Goal: Information Seeking & Learning: Learn about a topic

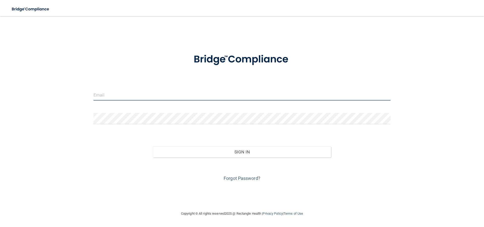
click at [159, 97] on input "email" at bounding box center [242, 94] width 297 height 11
click at [112, 97] on input "email" at bounding box center [242, 94] width 297 height 11
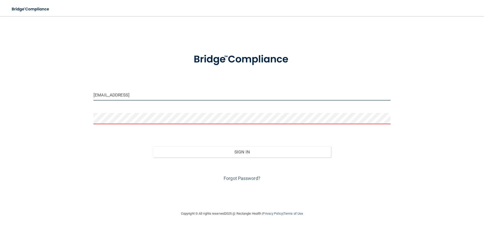
click at [130, 95] on input "[EMAIL_ADDRESS]" at bounding box center [242, 94] width 297 height 11
type input "[EMAIL_ADDRESS][DOMAIN_NAME]"
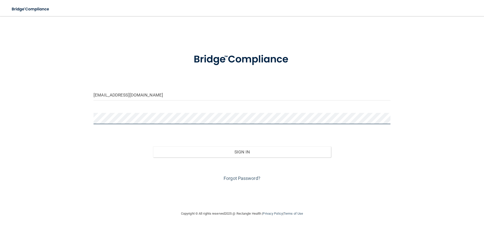
click at [153, 146] on button "Sign In" at bounding box center [242, 151] width 178 height 11
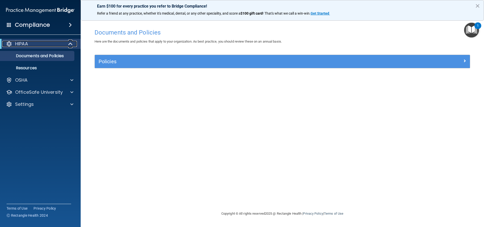
click at [43, 45] on div "HIPAA" at bounding box center [33, 44] width 62 height 6
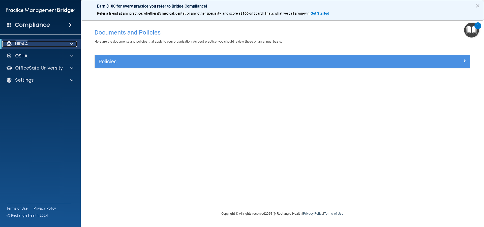
click at [43, 45] on div "HIPAA" at bounding box center [33, 44] width 62 height 6
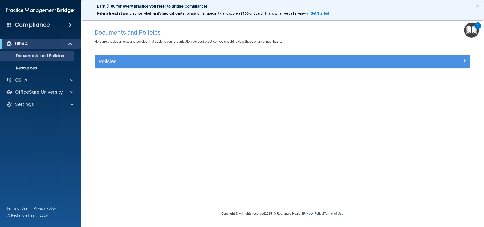
click at [70, 21] on div "Compliance" at bounding box center [40, 24] width 81 height 11
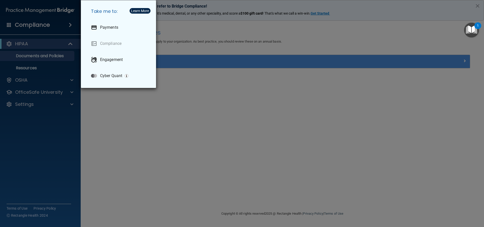
click at [71, 23] on div "Take me to: Payments Compliance Engagement Cyber Quant" at bounding box center [242, 113] width 484 height 227
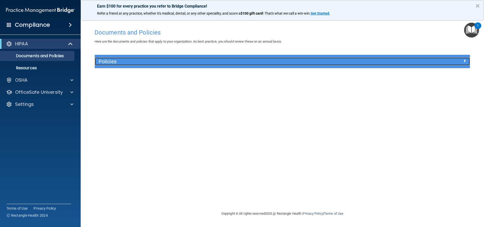
click at [104, 62] on h5 "Policies" at bounding box center [236, 62] width 274 height 6
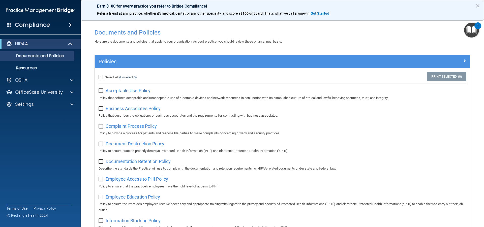
click at [468, 25] on img "Open Resource Center, 1 new notification" at bounding box center [471, 30] width 15 height 15
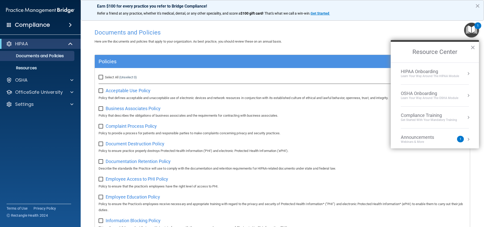
click at [468, 25] on img "Open Resource Center, 1 new notification" at bounding box center [471, 30] width 15 height 15
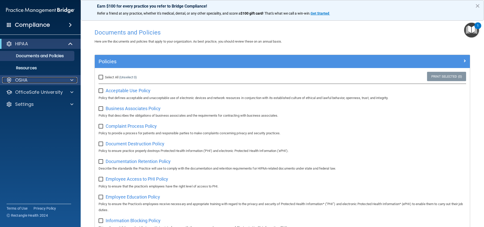
click at [59, 81] on div "OSHA" at bounding box center [33, 80] width 63 height 6
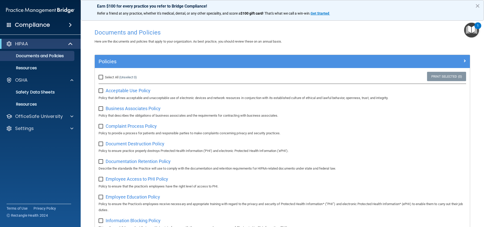
click at [68, 22] on div "Compliance" at bounding box center [40, 24] width 81 height 11
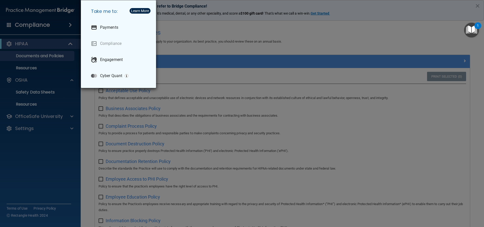
click at [53, 55] on div "Take me to: Payments Compliance Engagement Cyber Quant" at bounding box center [242, 113] width 484 height 227
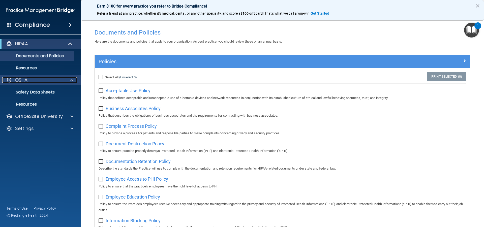
click at [20, 80] on p "OSHA" at bounding box center [21, 80] width 13 height 6
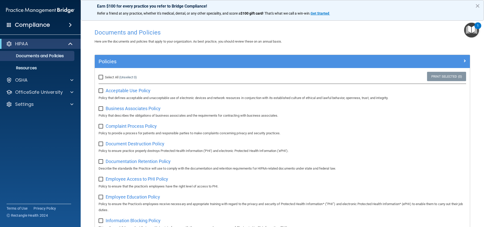
click at [69, 22] on div "Compliance" at bounding box center [40, 24] width 81 height 11
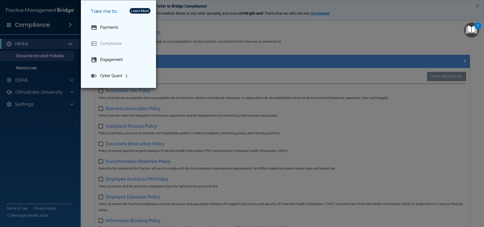
click at [14, 23] on div "Take me to: Payments Compliance Engagement Cyber Quant" at bounding box center [242, 113] width 484 height 227
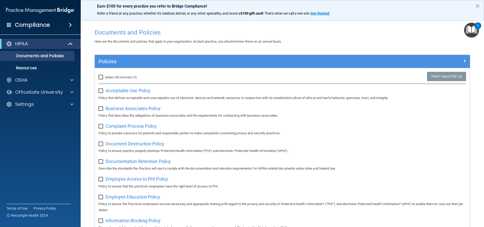
click at [9, 25] on span at bounding box center [9, 24] width 5 height 5
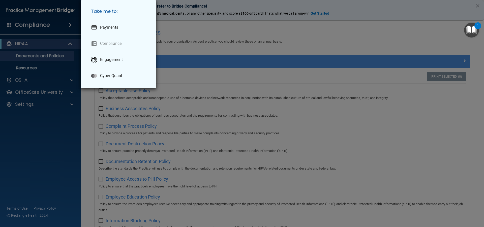
click at [9, 25] on div "Take me to: Payments Compliance Engagement Cyber Quant" at bounding box center [242, 113] width 484 height 227
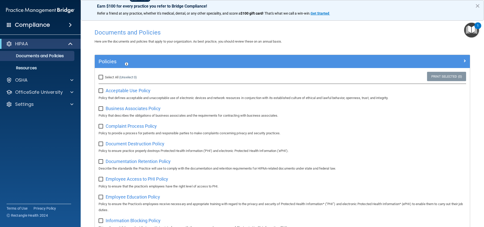
click at [9, 25] on span at bounding box center [9, 24] width 5 height 5
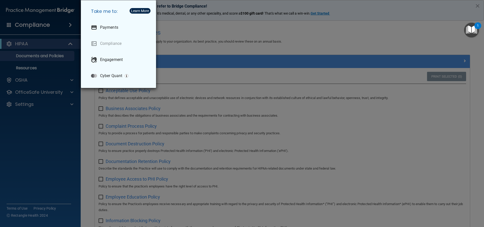
click at [47, 136] on div "Take me to: Payments Compliance Engagement Cyber Quant" at bounding box center [242, 113] width 484 height 227
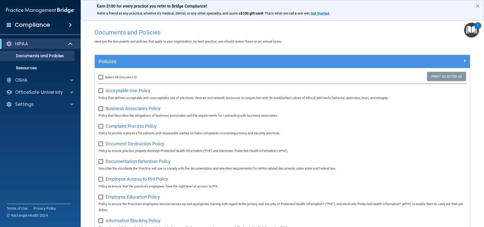
click at [479, 6] on button "×" at bounding box center [477, 6] width 5 height 8
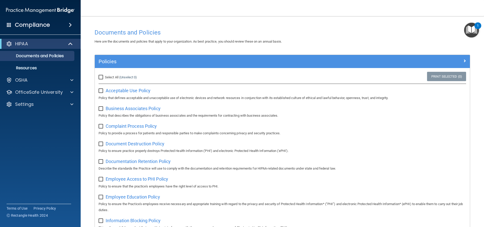
click at [472, 26] on img "Open Resource Center, 1 new notification" at bounding box center [471, 30] width 15 height 15
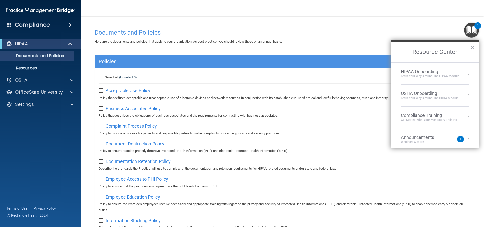
click at [446, 117] on div "Compliance Training" at bounding box center [429, 116] width 56 height 6
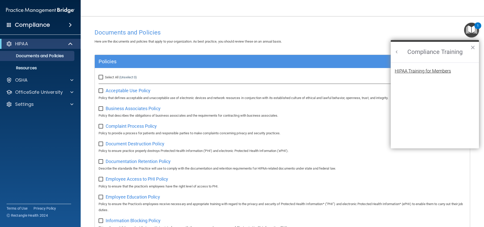
click at [429, 69] on div "HIPAA Training for Members" at bounding box center [423, 71] width 56 height 5
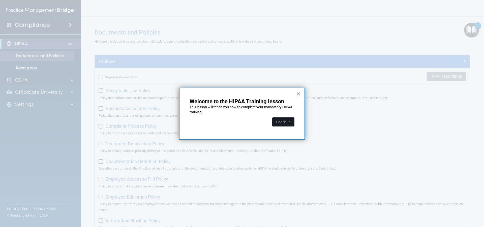
click at [284, 124] on button "Continue" at bounding box center [283, 121] width 22 height 9
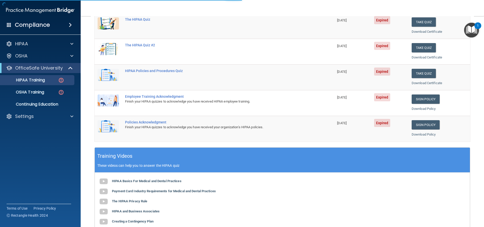
scroll to position [39, 0]
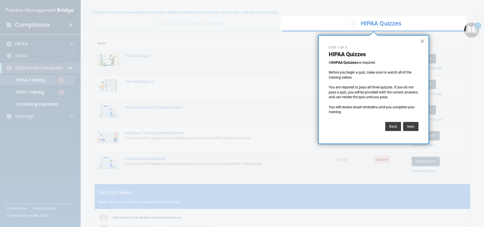
click at [422, 42] on button "×" at bounding box center [422, 41] width 5 height 8
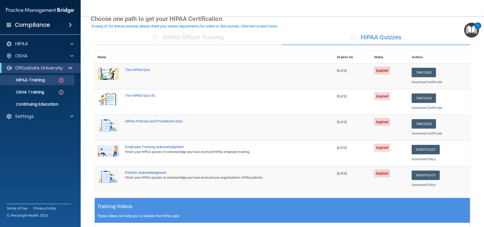
scroll to position [0, 0]
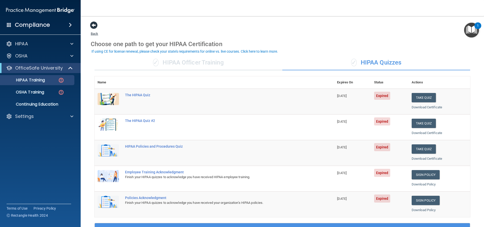
click at [92, 26] on span at bounding box center [94, 25] width 8 height 8
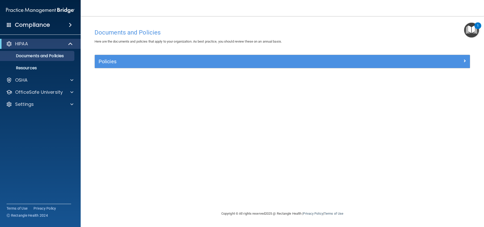
click at [475, 33] on img "Open Resource Center, 1 new notification" at bounding box center [471, 30] width 15 height 15
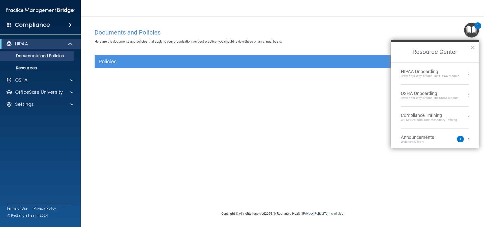
click at [429, 71] on div "HIPAA Onboarding" at bounding box center [430, 72] width 58 height 6
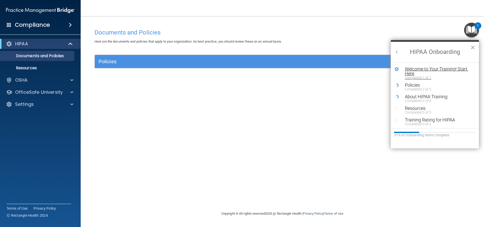
click at [429, 71] on div "Welcome to Your Training! Start Here" at bounding box center [437, 71] width 64 height 9
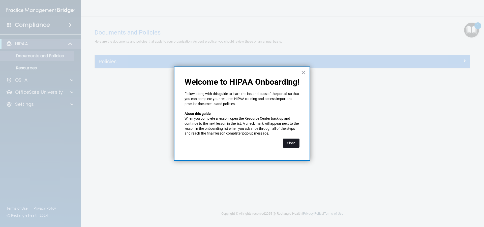
click at [296, 143] on button "Close" at bounding box center [291, 143] width 17 height 9
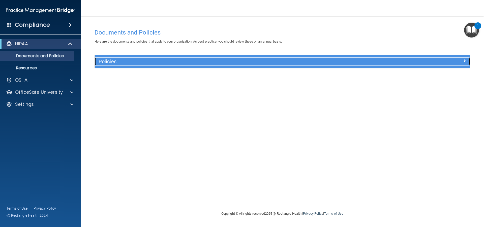
click at [112, 63] on h5 "Policies" at bounding box center [236, 62] width 274 height 6
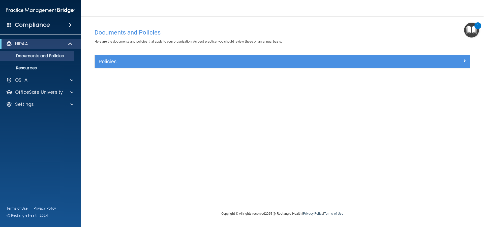
click at [478, 26] on div "1" at bounding box center [478, 29] width 2 height 7
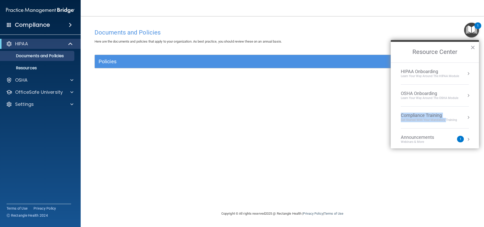
drag, startPoint x: 446, startPoint y: 119, endPoint x: 430, endPoint y: 101, distance: 24.0
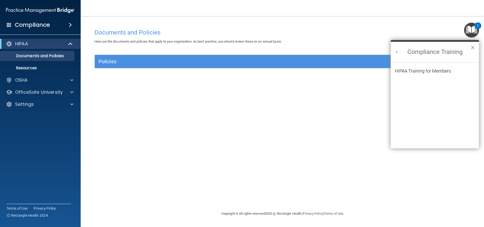
click at [474, 48] on button "×" at bounding box center [472, 47] width 5 height 8
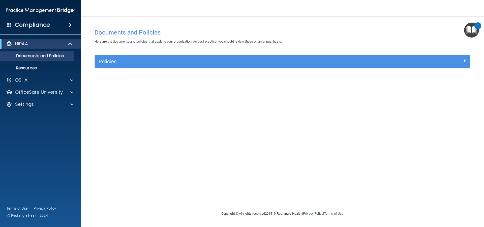
click at [472, 31] on img "Open Resource Center, 1 new notification" at bounding box center [471, 30] width 15 height 15
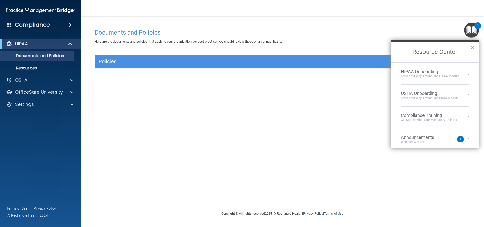
click at [447, 96] on div "Learn your way around the OSHA module" at bounding box center [429, 98] width 57 height 4
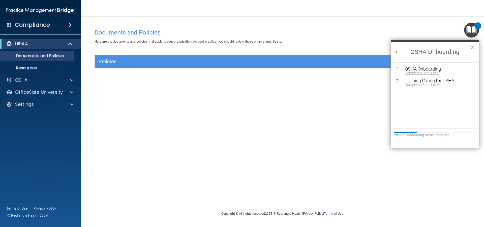
click at [431, 70] on div "OSHA Onboarding" at bounding box center [439, 69] width 68 height 5
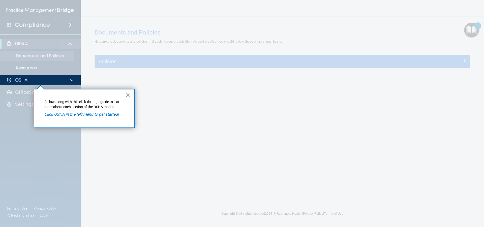
click at [112, 115] on em "Click OSHA in the left menu to get started!" at bounding box center [81, 114] width 74 height 5
click at [129, 95] on button "×" at bounding box center [128, 95] width 5 height 8
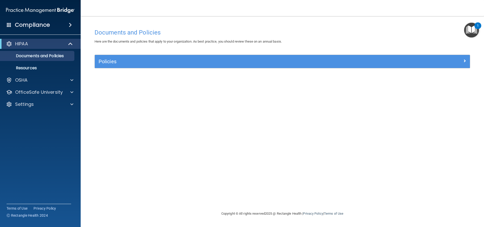
click at [252, 70] on div "Policies Select All (Unselect 0) Unselect All Print Selected (0) Acceptable Use…" at bounding box center [282, 64] width 383 height 19
click at [471, 29] on img "Open Resource Center, 1 new notification" at bounding box center [471, 30] width 15 height 15
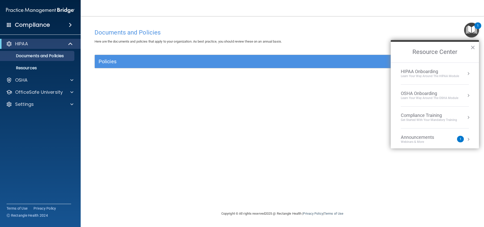
click at [460, 120] on div "Compliance Training Get Started with your mandatory training" at bounding box center [435, 118] width 68 height 10
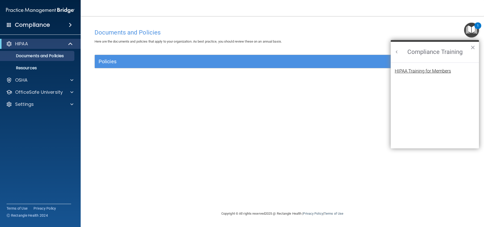
click at [431, 69] on div "HIPAA Training for Members" at bounding box center [423, 71] width 56 height 5
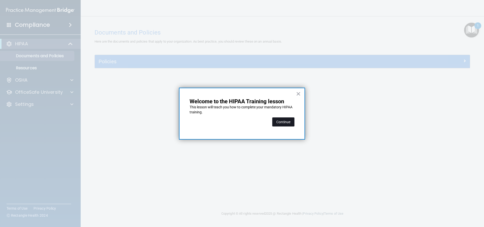
click at [283, 121] on button "Continue" at bounding box center [283, 121] width 22 height 9
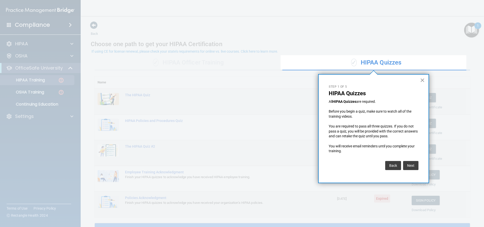
click at [422, 81] on button "×" at bounding box center [422, 80] width 5 height 8
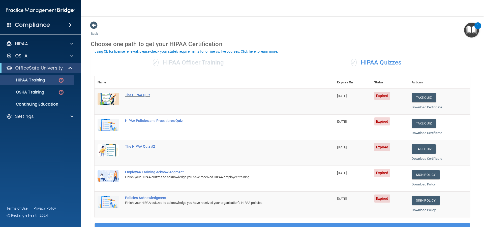
click at [131, 96] on div "The HIPAA Quiz" at bounding box center [217, 95] width 184 height 4
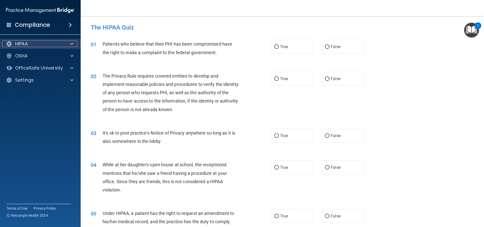
click at [29, 44] on div "HIPAA" at bounding box center [33, 44] width 63 height 6
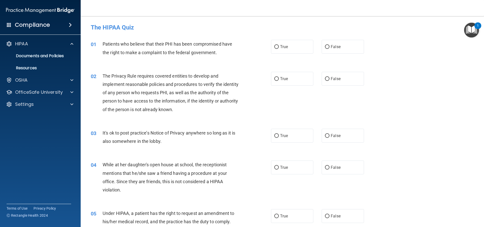
click at [426, 65] on div "01 Patients who believe that their PHI has been compromised have the right to m…" at bounding box center [282, 50] width 391 height 32
click at [476, 27] on div "1" at bounding box center [477, 25] width 7 height 7
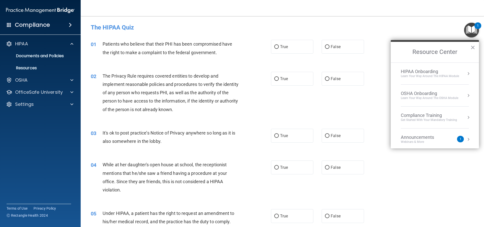
click at [436, 117] on div "Compliance Training" at bounding box center [429, 116] width 56 height 6
click at [473, 49] on button "×" at bounding box center [472, 47] width 5 height 8
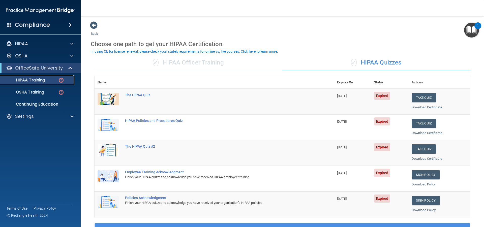
click at [22, 80] on p "HIPAA Training" at bounding box center [24, 80] width 42 height 5
click at [61, 79] on img at bounding box center [61, 80] width 6 height 6
click at [23, 81] on p "HIPAA Training" at bounding box center [24, 80] width 42 height 5
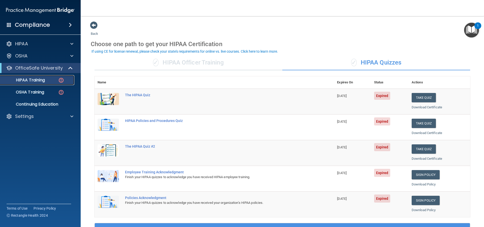
click at [24, 81] on p "HIPAA Training" at bounding box center [24, 80] width 42 height 5
click at [58, 81] on img at bounding box center [61, 80] width 6 height 6
click at [37, 79] on p "HIPAA Training" at bounding box center [24, 80] width 42 height 5
click at [32, 44] on div "HIPAA" at bounding box center [33, 44] width 63 height 6
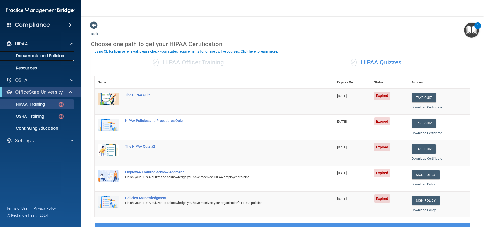
click at [30, 54] on p "Documents and Policies" at bounding box center [37, 55] width 69 height 5
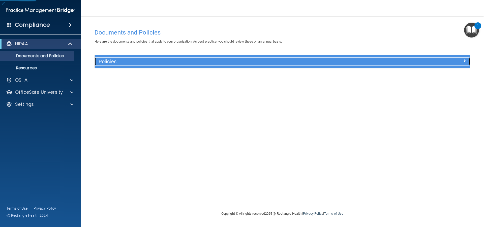
click at [102, 61] on h5 "Policies" at bounding box center [236, 62] width 274 height 6
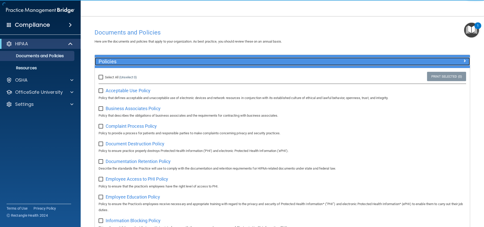
click at [102, 61] on h5 "Policies" at bounding box center [236, 62] width 274 height 6
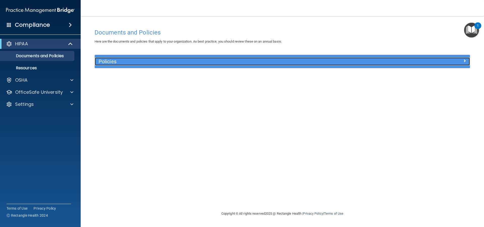
click at [102, 61] on h5 "Policies" at bounding box center [236, 62] width 274 height 6
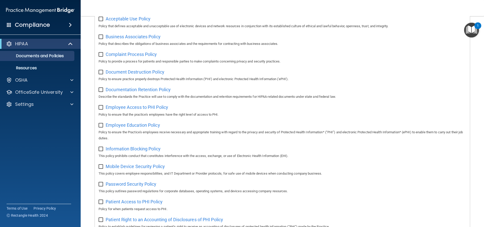
scroll to position [26, 0]
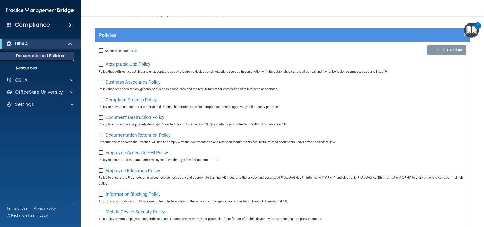
click at [33, 55] on p "Documents and Policies" at bounding box center [37, 55] width 69 height 5
click at [70, 90] on div at bounding box center [71, 92] width 13 height 6
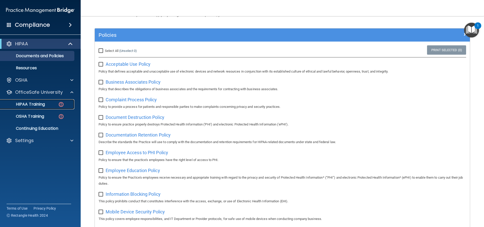
click at [53, 105] on div "HIPAA Training" at bounding box center [37, 104] width 69 height 5
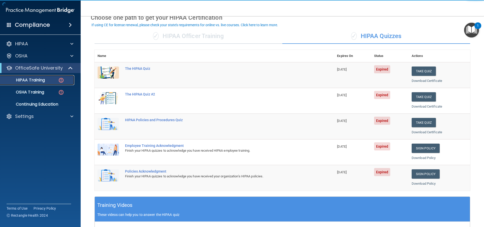
click at [63, 81] on img at bounding box center [61, 80] width 6 height 6
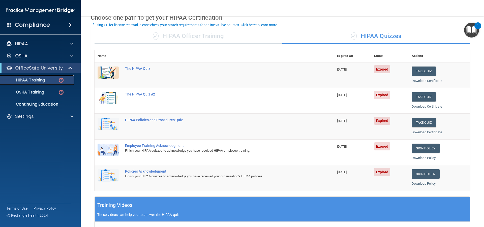
click at [63, 81] on img at bounding box center [61, 80] width 6 height 6
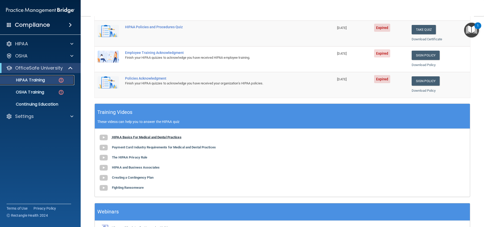
scroll to position [102, 0]
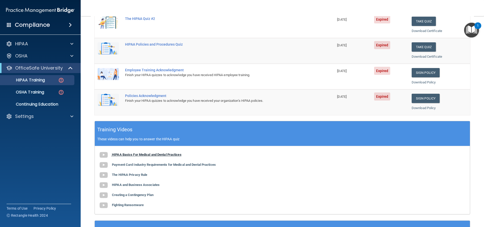
click at [115, 156] on b "HIPAA Basics For Medical and Dental Practices" at bounding box center [147, 155] width 70 height 4
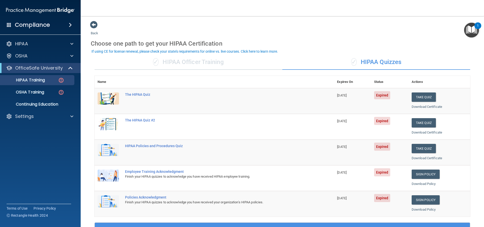
scroll to position [0, 0]
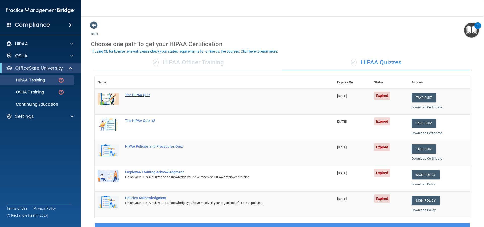
click at [134, 94] on div "The HIPAA Quiz" at bounding box center [217, 95] width 184 height 4
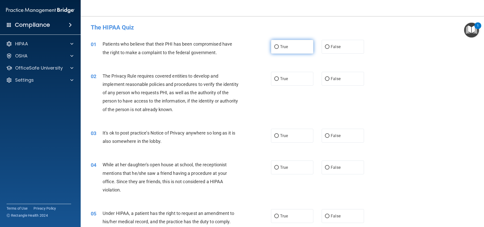
click at [287, 48] on label "True" at bounding box center [292, 47] width 42 height 14
click at [279, 48] on input "True" at bounding box center [276, 47] width 5 height 4
radio input "true"
click at [276, 80] on input "True" at bounding box center [276, 79] width 5 height 4
radio input "true"
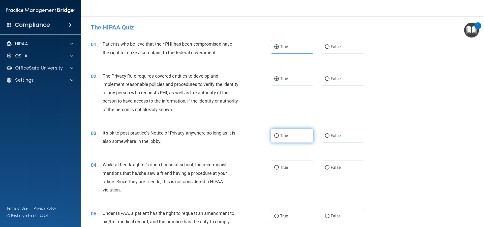
click at [271, 132] on label "True" at bounding box center [292, 136] width 42 height 14
click at [274, 134] on input "True" at bounding box center [276, 136] width 5 height 4
radio input "true"
click at [322, 169] on label "False" at bounding box center [343, 168] width 42 height 14
click at [325, 169] on input "False" at bounding box center [327, 168] width 5 height 4
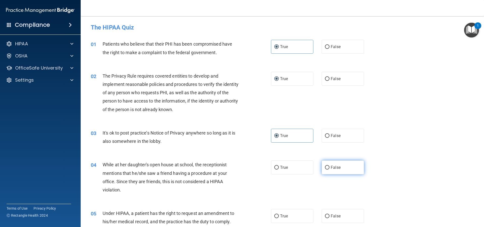
radio input "true"
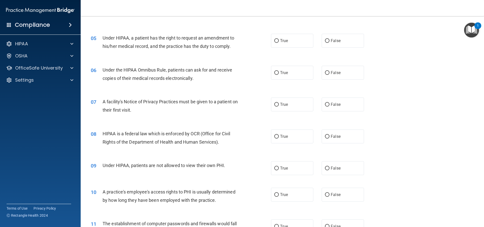
scroll to position [151, 0]
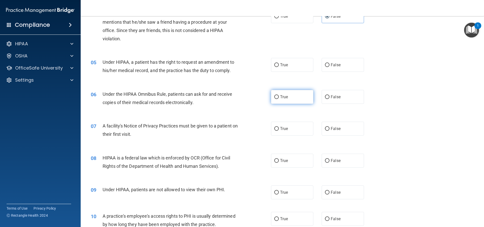
click at [277, 96] on label "True" at bounding box center [292, 97] width 42 height 14
click at [277, 96] on input "True" at bounding box center [276, 97] width 5 height 4
radio input "true"
click at [278, 130] on label "True" at bounding box center [292, 129] width 42 height 14
click at [278, 130] on input "True" at bounding box center [276, 129] width 5 height 4
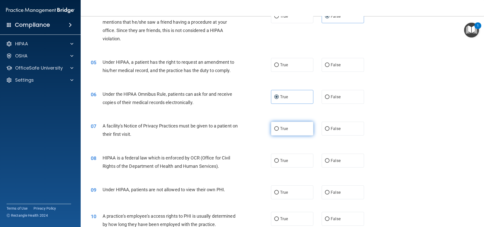
radio input "true"
click at [276, 160] on input "True" at bounding box center [276, 161] width 5 height 4
radio input "true"
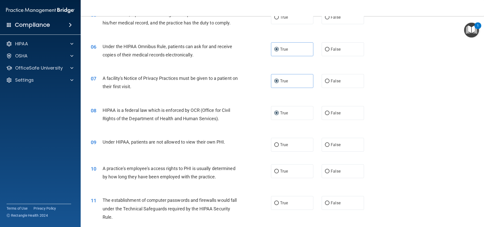
scroll to position [202, 0]
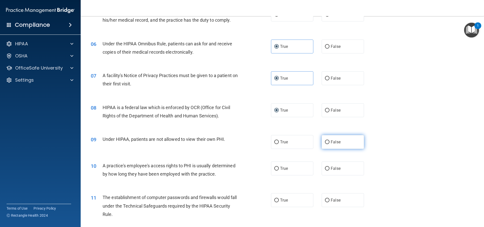
click at [325, 144] on input "False" at bounding box center [327, 142] width 5 height 4
radio input "true"
click at [325, 168] on input "False" at bounding box center [327, 169] width 5 height 4
radio input "true"
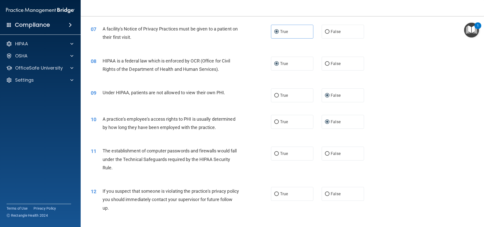
scroll to position [252, 0]
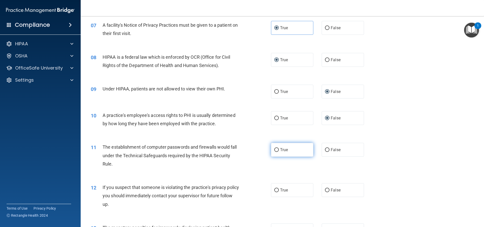
click at [280, 154] on label "True" at bounding box center [292, 150] width 42 height 14
click at [279, 152] on input "True" at bounding box center [276, 150] width 5 height 4
radio input "true"
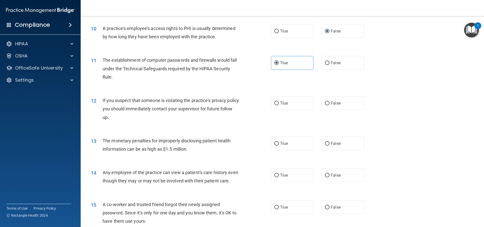
scroll to position [328, 0]
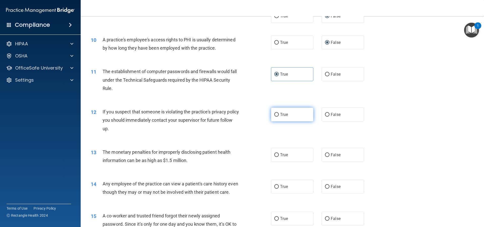
click at [280, 116] on span "True" at bounding box center [284, 114] width 8 height 5
click at [279, 116] on input "True" at bounding box center [276, 115] width 5 height 4
radio input "true"
click at [274, 154] on input "True" at bounding box center [276, 155] width 5 height 4
radio input "true"
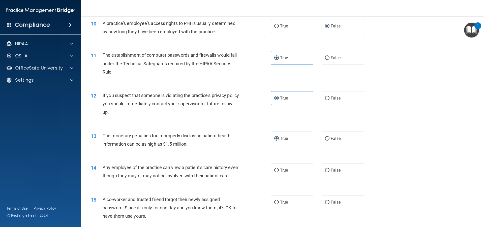
scroll to position [353, 0]
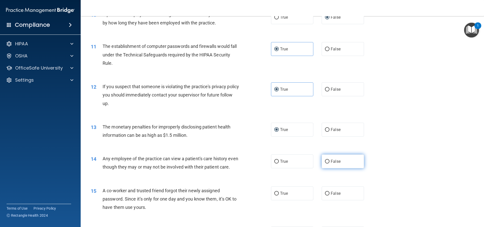
click at [322, 158] on label "False" at bounding box center [343, 162] width 42 height 14
click at [325, 160] on input "False" at bounding box center [327, 162] width 5 height 4
radio input "true"
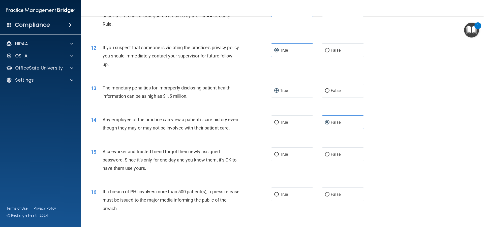
scroll to position [403, 0]
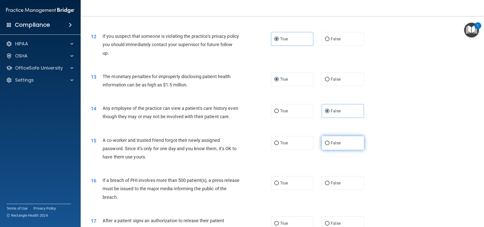
click at [323, 148] on label "False" at bounding box center [343, 143] width 42 height 14
click at [325, 145] on input "False" at bounding box center [327, 143] width 5 height 4
radio input "true"
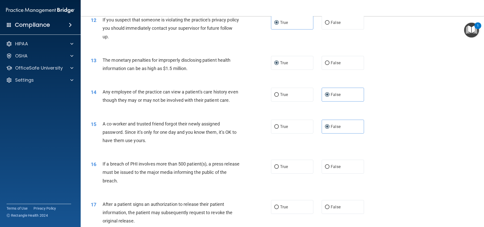
scroll to position [429, 0]
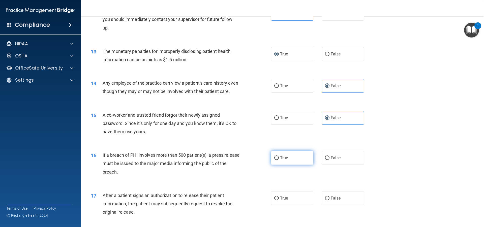
click at [277, 164] on label "True" at bounding box center [292, 158] width 42 height 14
click at [277, 160] on input "True" at bounding box center [276, 158] width 5 height 4
radio input "true"
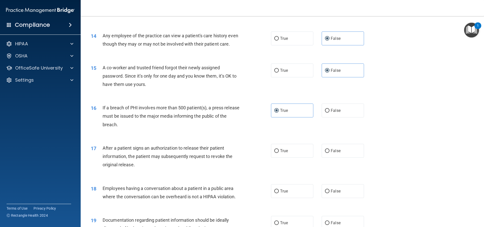
scroll to position [479, 0]
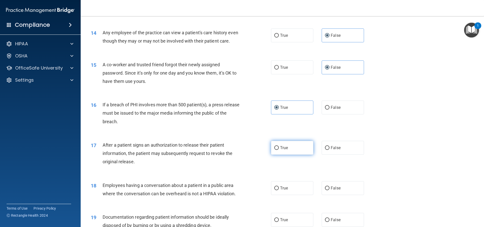
click at [290, 155] on label "True" at bounding box center [292, 148] width 42 height 14
click at [279, 150] on input "True" at bounding box center [276, 148] width 5 height 4
radio input "true"
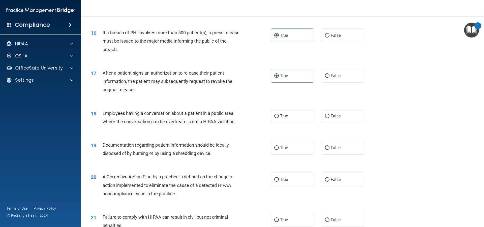
scroll to position [555, 0]
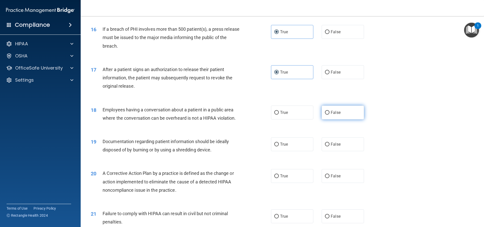
click at [331, 115] on span "False" at bounding box center [336, 112] width 10 height 5
click at [329, 115] on input "False" at bounding box center [327, 113] width 5 height 4
radio input "true"
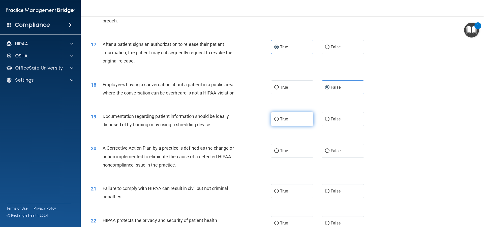
click at [278, 126] on label "True" at bounding box center [292, 119] width 42 height 14
click at [278, 121] on input "True" at bounding box center [276, 119] width 5 height 4
radio input "true"
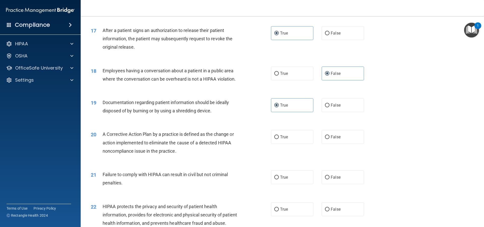
scroll to position [605, 0]
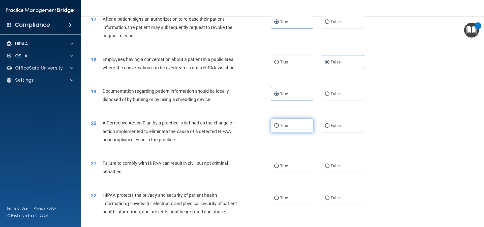
click at [277, 128] on input "True" at bounding box center [276, 126] width 5 height 4
radio input "true"
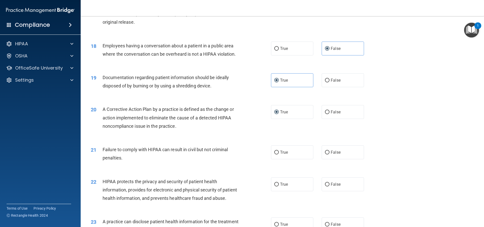
scroll to position [630, 0]
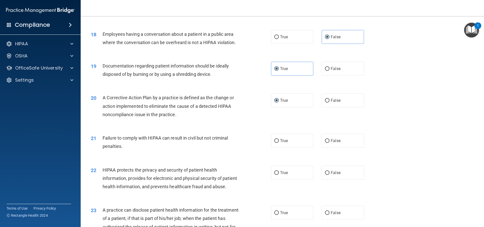
click at [267, 151] on div "21 Failure to comply with HIPAA can result in civil but not criminal penalties." at bounding box center [180, 143] width 195 height 19
drag, startPoint x: 274, startPoint y: 147, endPoint x: 274, endPoint y: 151, distance: 3.5
click at [274, 148] on label "True" at bounding box center [292, 141] width 42 height 14
click at [274, 143] on input "True" at bounding box center [276, 141] width 5 height 4
radio input "true"
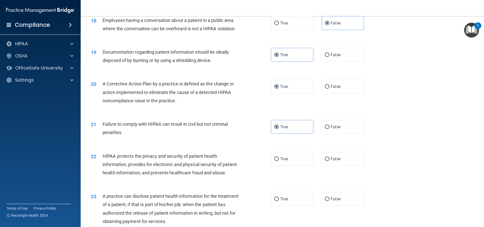
scroll to position [655, 0]
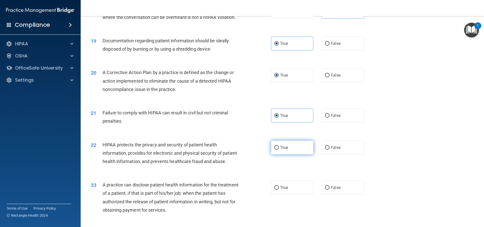
click at [272, 155] on label "True" at bounding box center [292, 148] width 42 height 14
click at [274, 150] on input "True" at bounding box center [276, 148] width 5 height 4
radio input "true"
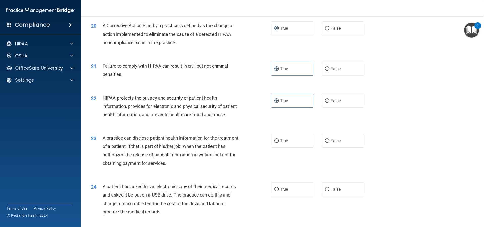
scroll to position [706, 0]
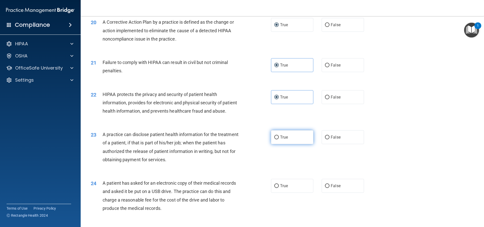
click at [280, 144] on label "True" at bounding box center [292, 137] width 42 height 14
click at [279, 139] on input "True" at bounding box center [276, 138] width 5 height 4
radio input "true"
click at [280, 144] on label "True" at bounding box center [292, 137] width 42 height 14
click at [279, 139] on input "True" at bounding box center [276, 138] width 5 height 4
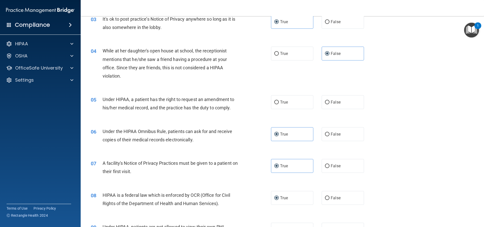
scroll to position [126, 0]
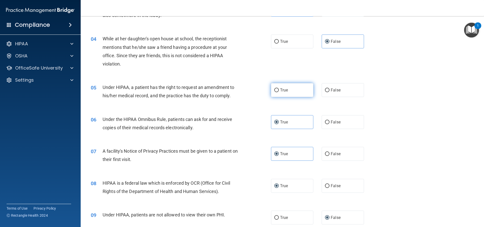
click at [284, 90] on span "True" at bounding box center [284, 90] width 8 height 5
click at [279, 90] on input "True" at bounding box center [276, 90] width 5 height 4
radio input "true"
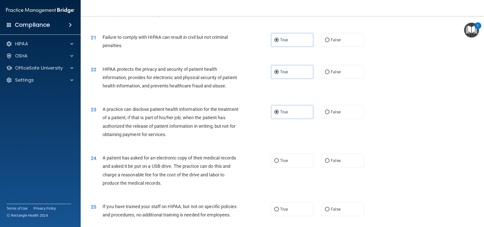
scroll to position [756, 0]
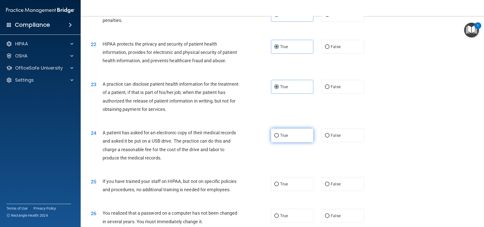
click at [271, 142] on label "True" at bounding box center [292, 136] width 42 height 14
click at [274, 138] on input "True" at bounding box center [276, 136] width 5 height 4
radio input "true"
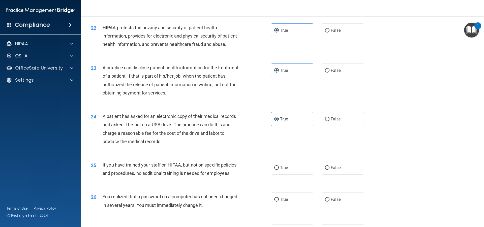
scroll to position [781, 0]
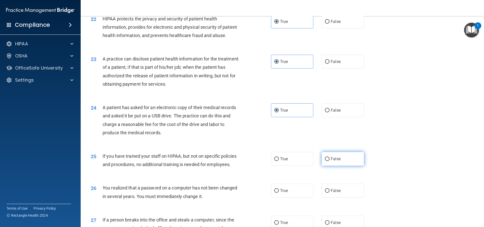
click at [331, 161] on span "False" at bounding box center [336, 159] width 10 height 5
click at [329, 161] on input "False" at bounding box center [327, 159] width 5 height 4
radio input "true"
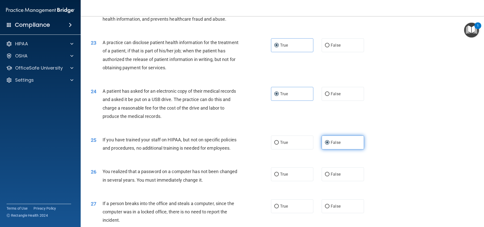
scroll to position [807, 0]
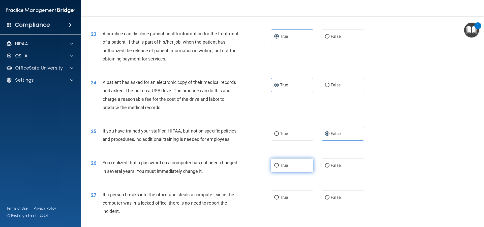
click at [275, 172] on label "True" at bounding box center [292, 166] width 42 height 14
click at [275, 168] on input "True" at bounding box center [276, 166] width 5 height 4
radio input "true"
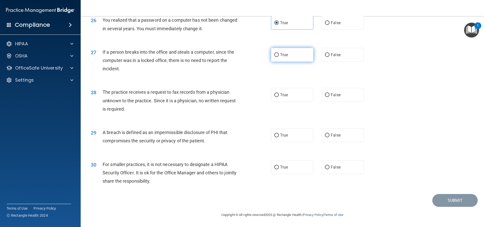
scroll to position [941, 0]
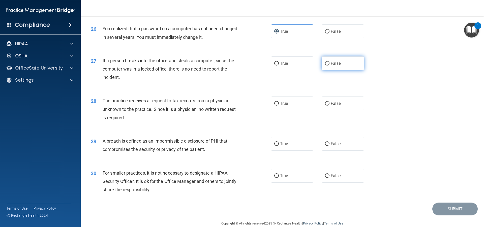
click at [327, 70] on label "False" at bounding box center [343, 63] width 42 height 14
click at [327, 66] on input "False" at bounding box center [327, 64] width 5 height 4
radio input "true"
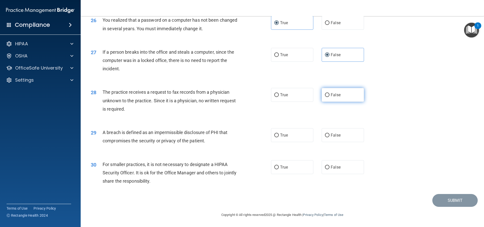
click at [326, 94] on input "False" at bounding box center [327, 95] width 5 height 4
radio input "true"
click at [280, 134] on span "True" at bounding box center [284, 135] width 8 height 5
click at [279, 134] on input "True" at bounding box center [276, 136] width 5 height 4
radio input "true"
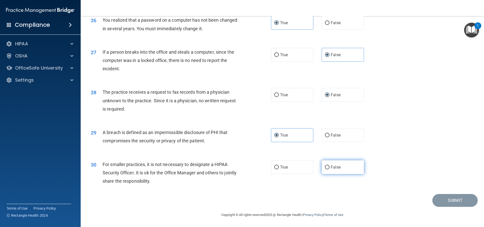
click at [327, 163] on label "False" at bounding box center [343, 167] width 42 height 14
click at [327, 166] on input "False" at bounding box center [327, 168] width 5 height 4
radio input "true"
click at [463, 202] on button "Submit" at bounding box center [454, 200] width 45 height 13
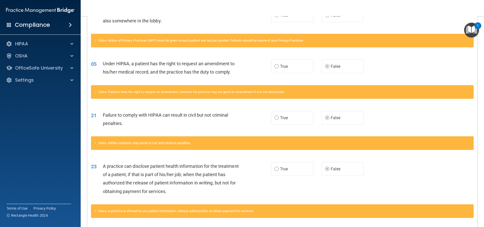
scroll to position [154, 0]
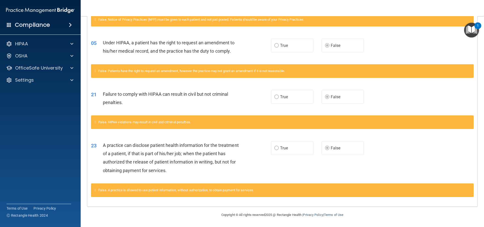
click at [460, 161] on div "23 A practice can disclose patient health information for the treatment of a pa…" at bounding box center [282, 159] width 390 height 49
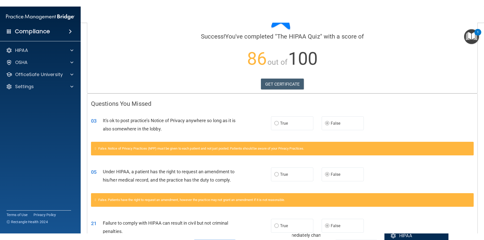
scroll to position [0, 0]
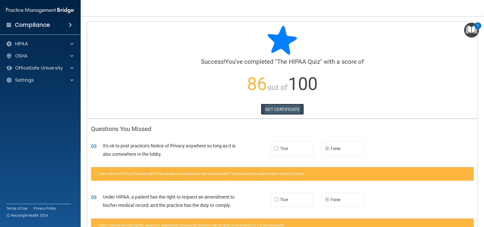
click at [289, 106] on link "GET CERTIFICATE" at bounding box center [282, 109] width 43 height 11
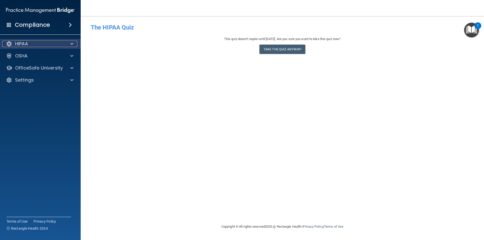
click at [34, 46] on div "HIPAA" at bounding box center [33, 44] width 63 height 6
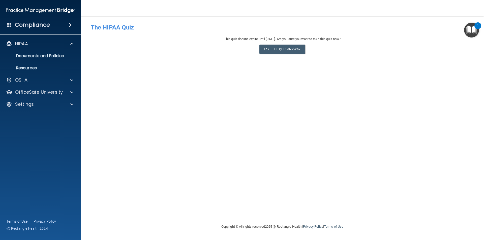
click at [480, 27] on div "1" at bounding box center [477, 25] width 7 height 7
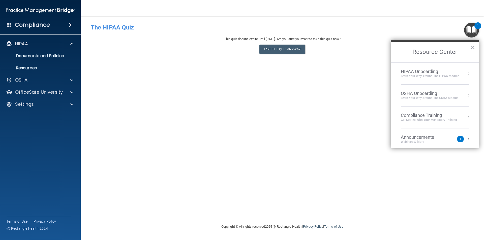
click at [432, 113] on div "Compliance Training" at bounding box center [429, 116] width 56 height 6
click at [427, 70] on div "HIPAA Training for Members" at bounding box center [423, 71] width 56 height 5
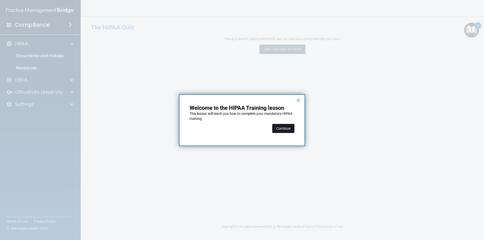
click at [287, 131] on button "Continue" at bounding box center [283, 128] width 22 height 9
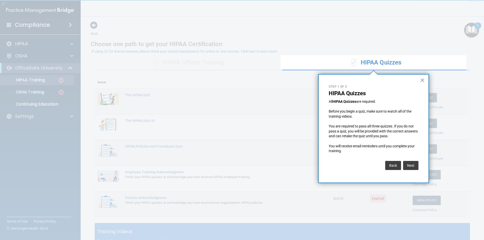
click at [424, 82] on button "×" at bounding box center [422, 80] width 5 height 8
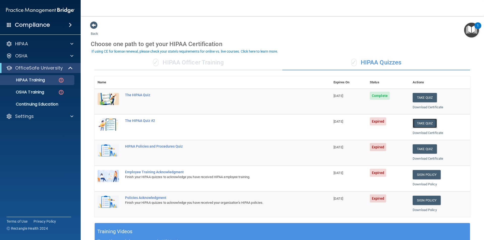
click at [414, 123] on button "Take Quiz" at bounding box center [425, 123] width 24 height 9
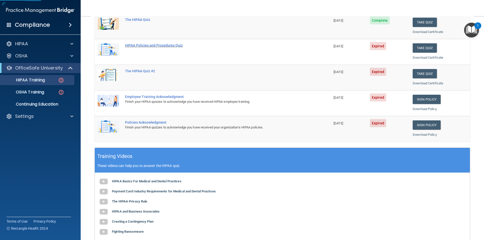
scroll to position [139, 0]
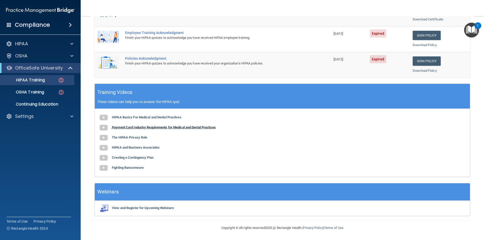
click at [171, 129] on b "Payment Card Industry Requirements for Medical and Dental Practices" at bounding box center [164, 128] width 104 height 4
click at [127, 126] on b "Payment Card Industry Requirements for Medical and Dental Practices" at bounding box center [164, 128] width 104 height 4
